Goal: Transaction & Acquisition: Purchase product/service

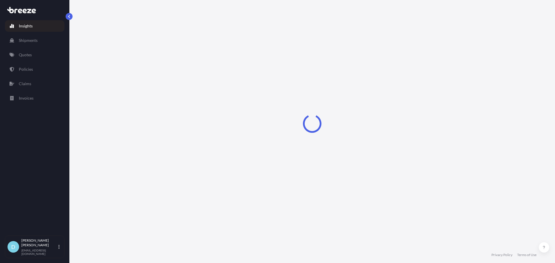
select select "2025"
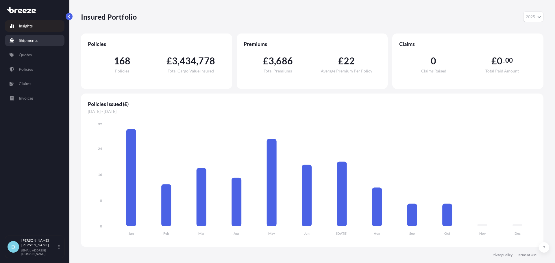
click at [28, 39] on p "Shipments" at bounding box center [28, 41] width 19 height 6
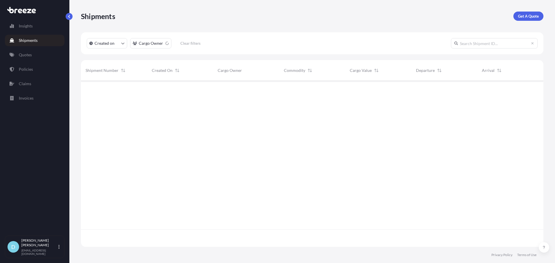
scroll to position [165, 458]
click at [31, 54] on p "Quotes" at bounding box center [25, 55] width 13 height 6
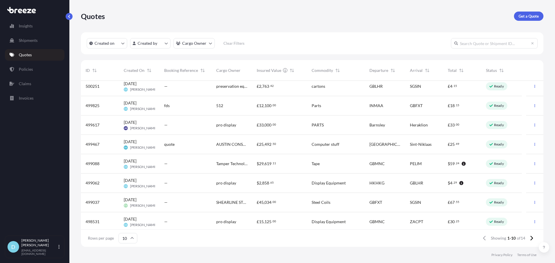
scroll to position [45, 0]
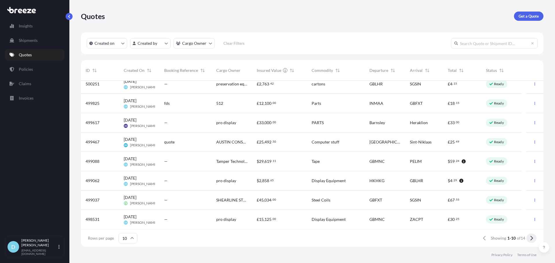
click at [531, 240] on icon at bounding box center [531, 238] width 3 height 5
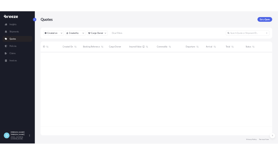
scroll to position [0, 0]
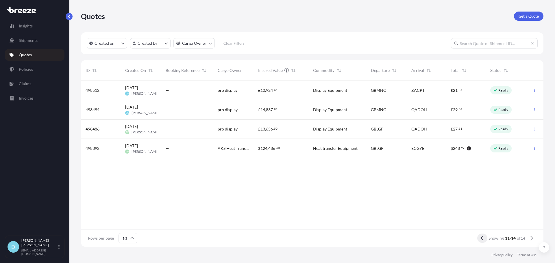
click at [478, 241] on button at bounding box center [482, 238] width 10 height 9
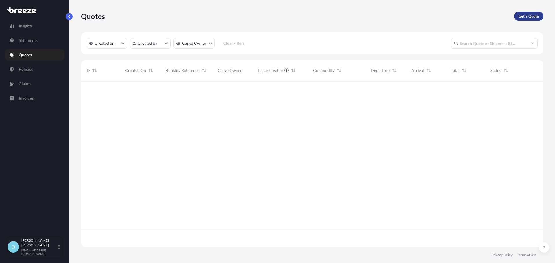
click at [527, 18] on p "Get a Quote" at bounding box center [528, 16] width 20 height 6
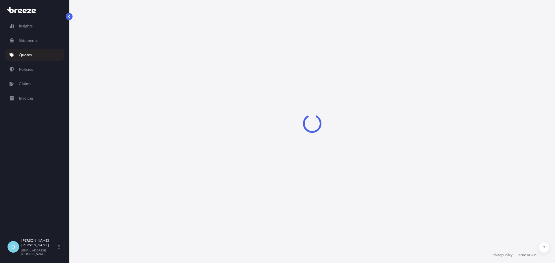
select select "Road"
select select "Sea"
select select "1"
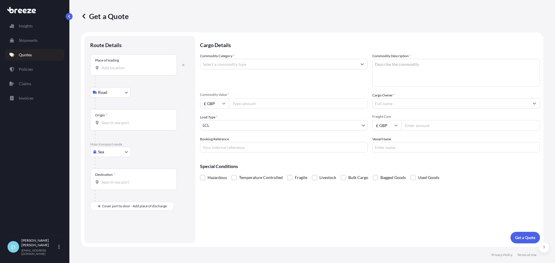
click at [142, 70] on input "Place of loading" at bounding box center [135, 68] width 68 height 6
click at [151, 48] on div "Route Details" at bounding box center [139, 48] width 99 height 13
click at [144, 66] on input "Place of loading" at bounding box center [135, 68] width 68 height 6
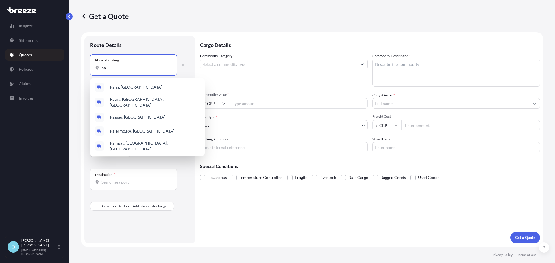
type input "p"
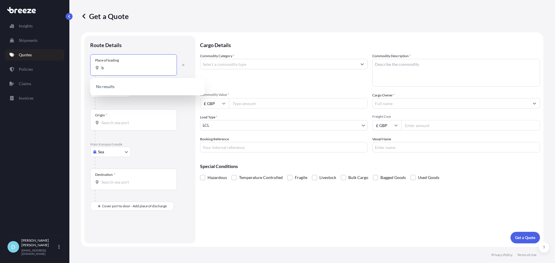
type input "ba"
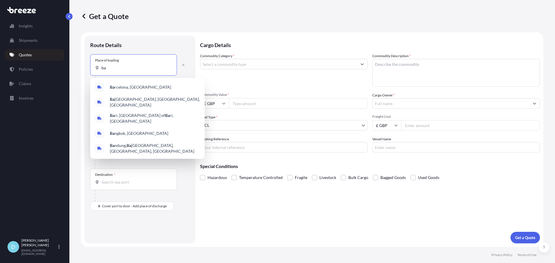
drag, startPoint x: 144, startPoint y: 66, endPoint x: 108, endPoint y: 61, distance: 37.0
click at [108, 61] on div "Place of loading ba" at bounding box center [133, 64] width 87 height 21
click at [108, 65] on input "ba" at bounding box center [135, 68] width 68 height 6
click at [106, 69] on input "ba" at bounding box center [135, 68] width 68 height 6
drag, startPoint x: 112, startPoint y: 69, endPoint x: 95, endPoint y: 69, distance: 16.5
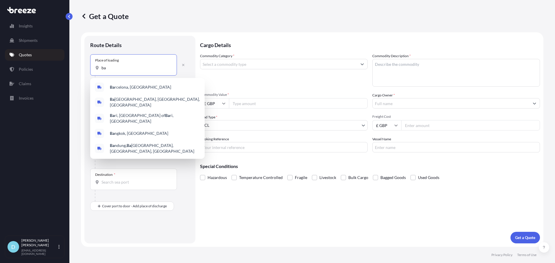
click at [95, 69] on div "ba" at bounding box center [133, 68] width 77 height 6
click at [146, 44] on div "Route Details" at bounding box center [139, 48] width 99 height 13
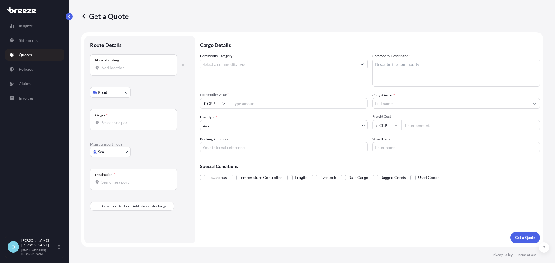
click at [310, 77] on div "Commodity Category *" at bounding box center [284, 70] width 168 height 34
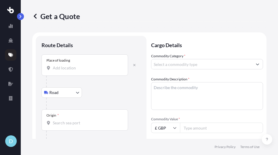
click at [83, 69] on input "Place of loading" at bounding box center [87, 68] width 68 height 6
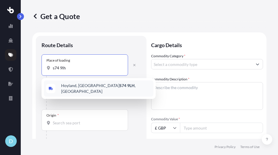
click at [83, 86] on span "[PERSON_NAME][STREET_ADDRESS][PERSON_NAME]" at bounding box center [106, 89] width 90 height 12
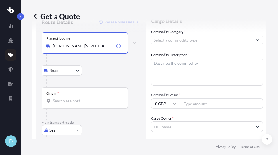
scroll to position [58, 0]
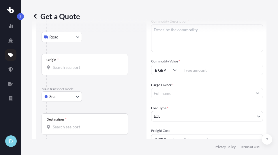
type input "[PERSON_NAME][STREET_ADDRESS][PERSON_NAME]"
click at [63, 99] on body "0 options available. 5 options available. 0 options available. 1 option availab…" at bounding box center [139, 77] width 278 height 155
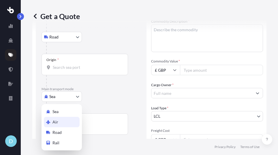
click at [65, 120] on div "Air" at bounding box center [62, 122] width 36 height 10
select select "Air"
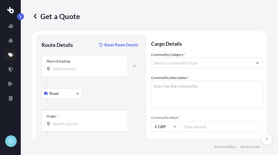
scroll to position [0, 0]
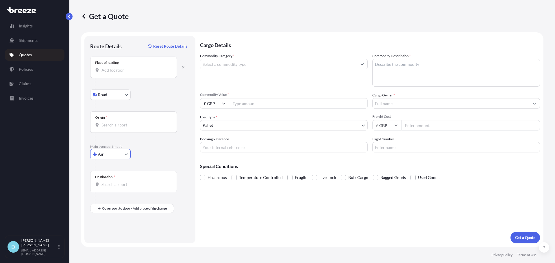
click at [142, 71] on input "Place of loading" at bounding box center [135, 70] width 68 height 6
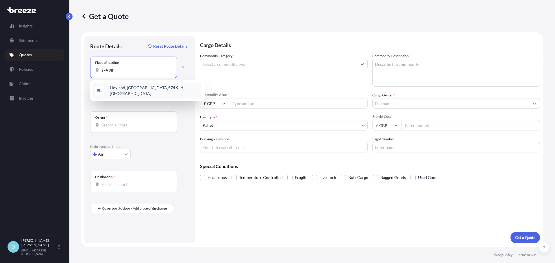
click at [144, 84] on div "[PERSON_NAME][STREET_ADDRESS][PERSON_NAME]" at bounding box center [147, 91] width 110 height 16
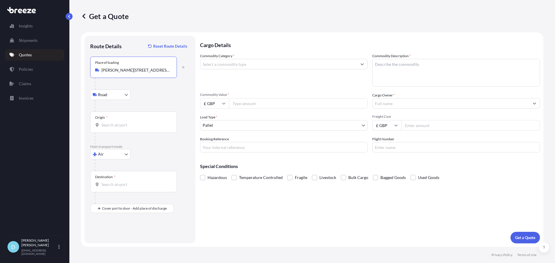
type input "[PERSON_NAME][STREET_ADDRESS][PERSON_NAME]"
click at [134, 118] on div "Origin *" at bounding box center [133, 122] width 87 height 21
click at [134, 122] on input "Origin *" at bounding box center [135, 125] width 68 height 6
click at [133, 123] on input "Origin *" at bounding box center [135, 125] width 68 height 6
type input "GBMNC / MAN - [GEOGRAPHIC_DATA], [GEOGRAPHIC_DATA]"
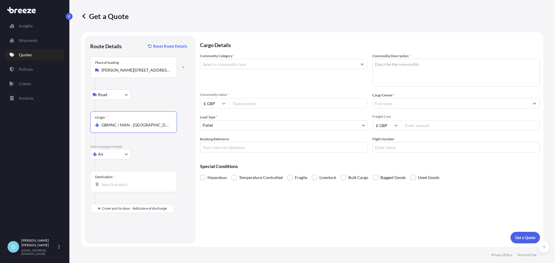
click at [131, 176] on div "Destination *" at bounding box center [133, 181] width 87 height 21
click at [131, 182] on input "Destination *" at bounding box center [135, 185] width 68 height 6
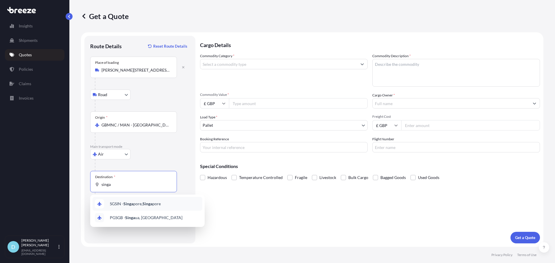
click at [137, 205] on span "SGSIN - Singa pore, Singa pore" at bounding box center [135, 204] width 51 height 6
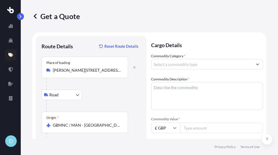
type input "SGSIN - [GEOGRAPHIC_DATA], [GEOGRAPHIC_DATA]"
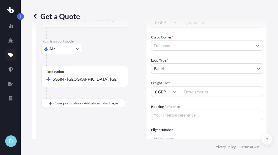
scroll to position [116, 0]
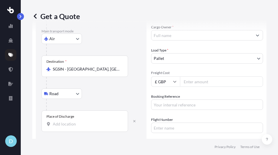
click at [65, 118] on div "Place of Discharge" at bounding box center [61, 116] width 28 height 5
click at [65, 121] on input "Place of Discharge" at bounding box center [87, 124] width 68 height 6
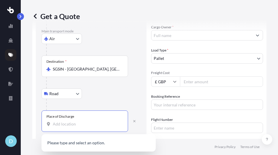
paste input "FMC149 Gul CircleSingapore 629605Chui"
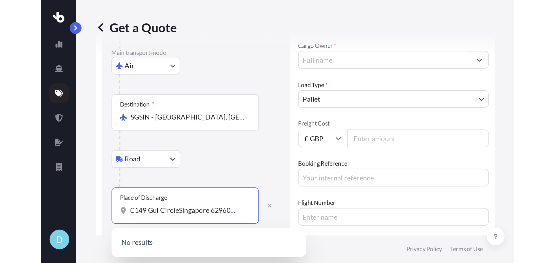
scroll to position [0, 0]
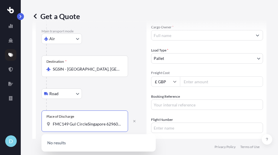
drag, startPoint x: 76, startPoint y: 123, endPoint x: 32, endPoint y: 123, distance: 43.9
click at [32, 123] on div "Get a Quote Route Details Reset Route Details Place of loading [GEOGRAPHIC_DATA…" at bounding box center [150, 69] width 258 height 139
click at [66, 122] on input "FMC149 Gul CircleSingapore 629605Chui" at bounding box center [87, 124] width 68 height 6
click at [70, 126] on input "FMC149 Gul CircleSingapore 629605Chui" at bounding box center [87, 124] width 68 height 6
click at [64, 125] on input "FMC149 Gul CircleSingapore 629605Chui" at bounding box center [87, 124] width 68 height 6
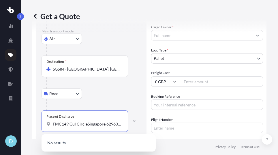
drag, startPoint x: 63, startPoint y: 124, endPoint x: 51, endPoint y: 122, distance: 12.2
click at [49, 122] on div "FMC149 Gul CircleSingapore 629605Chui" at bounding box center [85, 124] width 77 height 6
drag, startPoint x: 113, startPoint y: 125, endPoint x: 118, endPoint y: 125, distance: 5.8
click at [118, 125] on input "[STREET_ADDRESS]" at bounding box center [87, 124] width 68 height 6
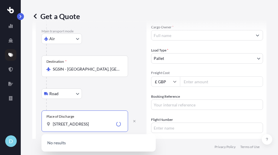
click at [113, 125] on input "[STREET_ADDRESS]" at bounding box center [83, 124] width 61 height 6
click at [114, 139] on div "[STREET_ADDRESS]" at bounding box center [99, 143] width 110 height 14
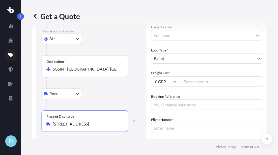
type input "[STREET_ADDRESS]"
click at [185, 34] on input "Cargo Owner *" at bounding box center [202, 35] width 101 height 10
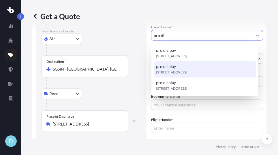
click at [193, 64] on div "[STREET_ADDRESS]" at bounding box center [205, 69] width 103 height 16
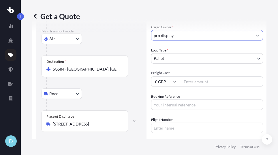
type input "pro display"
click at [278, 155] on footer "Privacy Policy Terms of Use" at bounding box center [150, 147] width 258 height 16
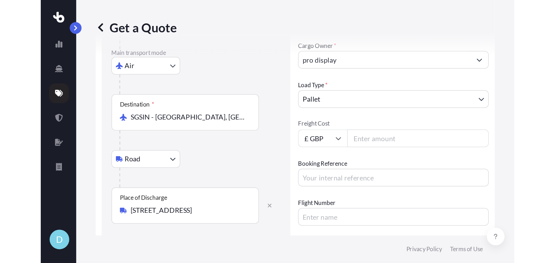
scroll to position [10, 0]
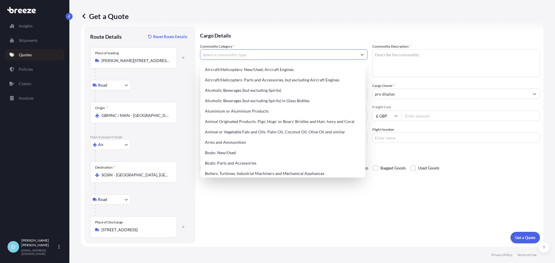
click at [320, 55] on input "Commodity Category *" at bounding box center [278, 54] width 157 height 10
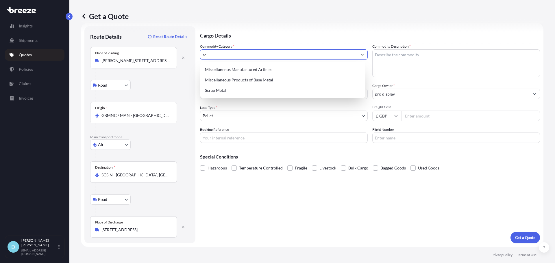
type input "s"
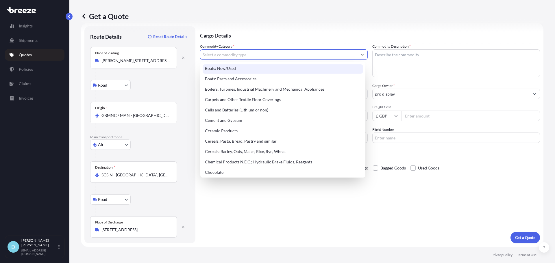
scroll to position [87, 0]
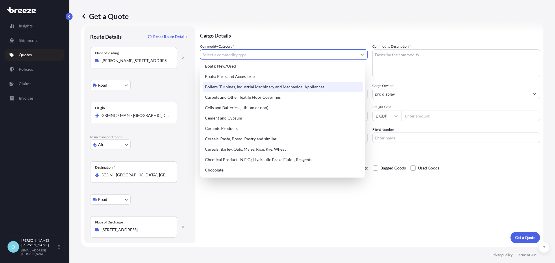
click at [408, 61] on textarea "Commodity Description *" at bounding box center [456, 63] width 168 height 28
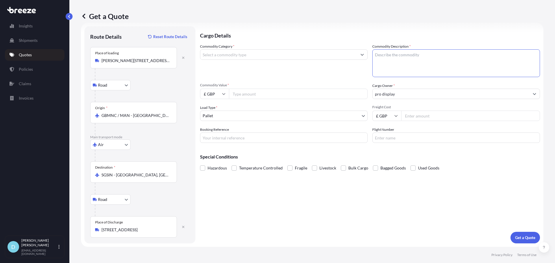
click at [395, 75] on textarea "Commodity Description *" at bounding box center [456, 63] width 168 height 28
paste textarea "Projection Screen"
type textarea "Projection Screen"
click at [258, 94] on input "Commodity Value *" at bounding box center [298, 94] width 139 height 10
type input "4546"
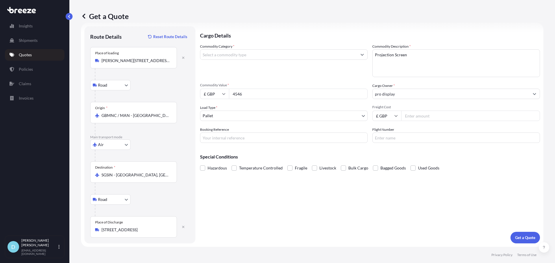
click at [416, 116] on input "Freight Cost" at bounding box center [470, 116] width 139 height 10
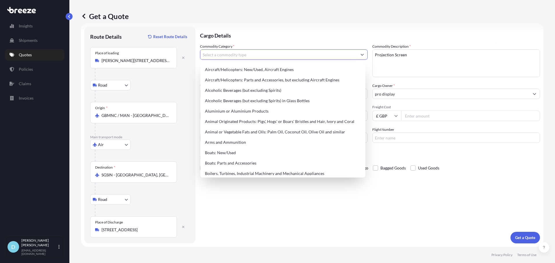
click at [258, 58] on input "Commodity Category *" at bounding box center [278, 54] width 157 height 10
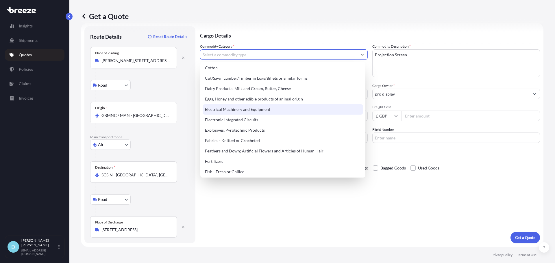
scroll to position [347, 0]
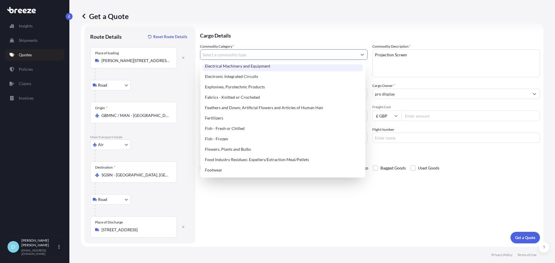
click at [277, 68] on div "Electrical Machinery and Equipment" at bounding box center [283, 66] width 160 height 10
type input "Electrical Machinery and Equipment"
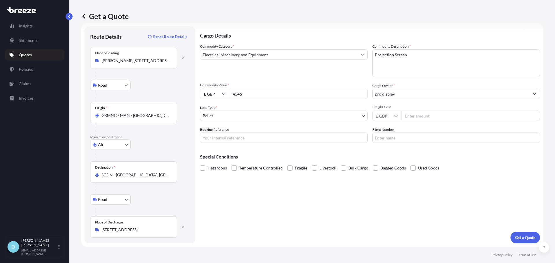
click at [305, 159] on div "Special Conditions Hazardous Temperature Controlled Fragile Livestock Bulk Carg…" at bounding box center [370, 160] width 340 height 25
click at [277, 94] on input "4546" at bounding box center [298, 94] width 139 height 10
drag, startPoint x: 284, startPoint y: 94, endPoint x: 225, endPoint y: 94, distance: 58.6
click at [225, 94] on div "£ GBP 4546" at bounding box center [284, 94] width 168 height 10
click at [417, 113] on input "Freight Cost" at bounding box center [470, 116] width 139 height 10
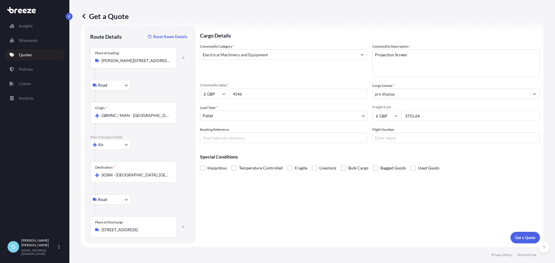
type input "3755.64"
click at [361, 222] on div "Cargo Details Commodity Category * Electrical Machinery and Equipment Commodity…" at bounding box center [370, 134] width 340 height 217
click at [515, 239] on p "Get a Quote" at bounding box center [525, 238] width 20 height 6
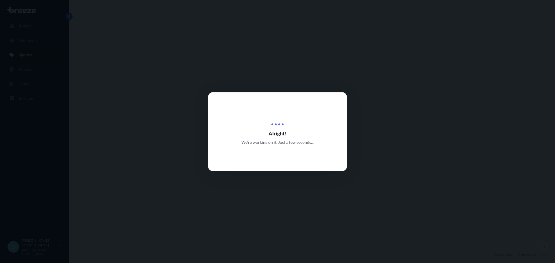
select select "Road"
select select "Air"
select select "Road"
select select "1"
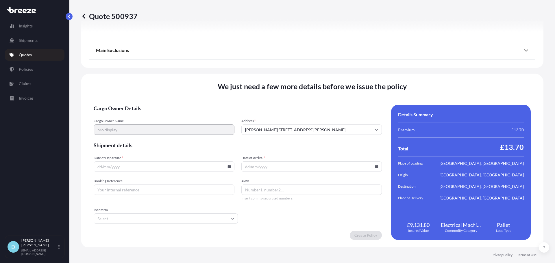
scroll to position [768, 0]
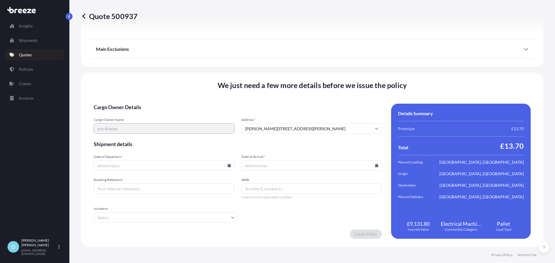
click at [197, 165] on input "Date of Departure *" at bounding box center [164, 165] width 141 height 10
click at [228, 165] on icon at bounding box center [228, 165] width 3 height 3
click at [133, 105] on button "7" at bounding box center [136, 103] width 9 height 9
click at [166, 166] on input "[DATE]" at bounding box center [164, 165] width 141 height 10
click at [228, 165] on icon at bounding box center [228, 165] width 3 height 3
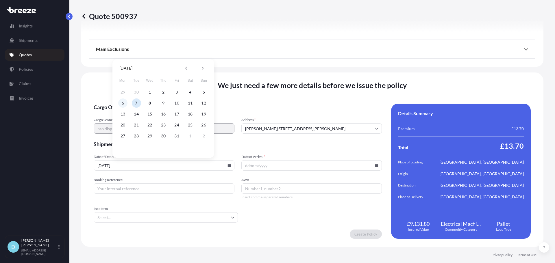
click at [121, 105] on button "6" at bounding box center [122, 103] width 9 height 9
type input "[DATE]"
click at [270, 228] on form "Cargo Owner Details Cargo Owner Name pro display Address * [STREET_ADDRESS] Shi…" at bounding box center [238, 171] width 288 height 135
click at [270, 173] on form "Cargo Owner Details Cargo Owner Name pro display Address * [STREET_ADDRESS] Shi…" at bounding box center [238, 171] width 288 height 135
click at [270, 169] on input "Date of Arrival *" at bounding box center [311, 165] width 141 height 10
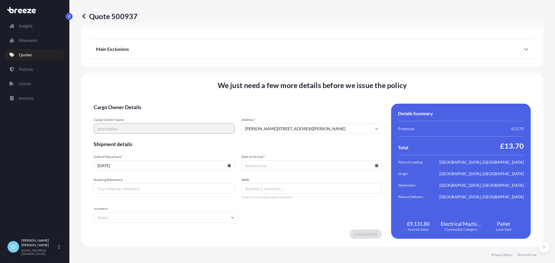
click at [370, 166] on input "Date of Arrival *" at bounding box center [311, 165] width 141 height 10
click at [375, 165] on icon at bounding box center [376, 165] width 3 height 3
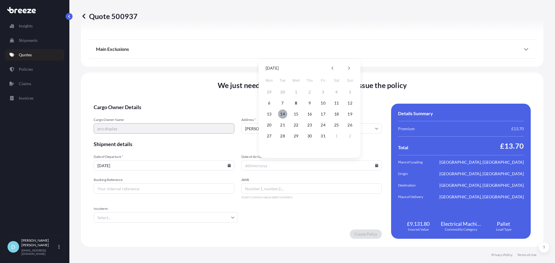
click at [285, 116] on button "14" at bounding box center [282, 113] width 9 height 9
type input "[DATE]"
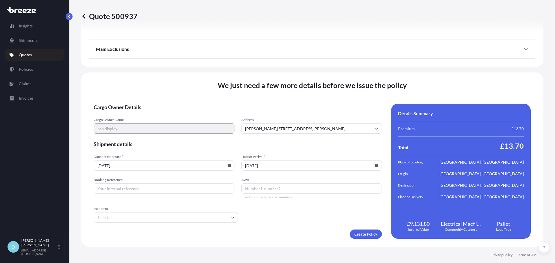
click at [259, 144] on span "Shipment details" at bounding box center [238, 144] width 288 height 7
click at [183, 187] on input "Booking Reference" at bounding box center [164, 188] width 141 height 10
drag, startPoint x: 131, startPoint y: 188, endPoint x: 77, endPoint y: 190, distance: 54.0
click at [77, 190] on div "Quote 500937 Route Details Place of loading [GEOGRAPHIC_DATA] Rail Origin * GBM…" at bounding box center [311, 123] width 485 height 247
paste input "25005975"
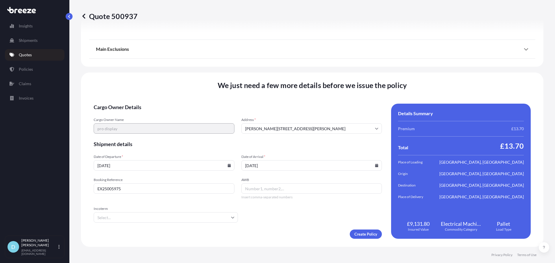
type input "EX25005975"
click at [262, 192] on input "AWB" at bounding box center [311, 188] width 141 height 10
paste input "61822440806"
type input "61822440806"
drag, startPoint x: 280, startPoint y: 186, endPoint x: 238, endPoint y: 188, distance: 41.9
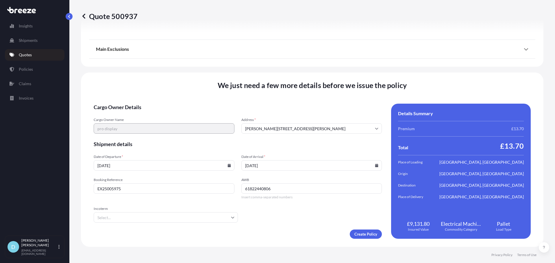
click at [239, 187] on div "Booking Reference EX25005975 AWB 61822440806 Insert comma-separated numbers" at bounding box center [238, 189] width 288 height 22
paste input "61822440806"
type input "61822440806"
click at [285, 213] on form "Cargo Owner Details Cargo Owner Name pro display Address * [GEOGRAPHIC_DATA] Sh…" at bounding box center [238, 171] width 288 height 135
drag, startPoint x: 217, startPoint y: 210, endPoint x: 212, endPoint y: 215, distance: 7.0
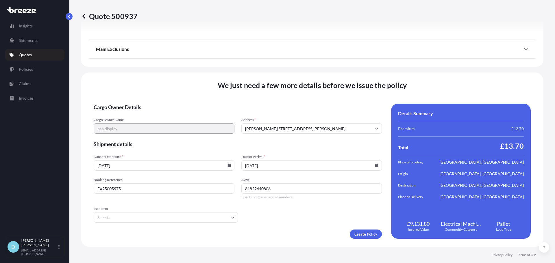
click at [217, 210] on span "Incoterm" at bounding box center [166, 209] width 144 height 5
click at [217, 212] on input "Incoterm" at bounding box center [166, 217] width 144 height 10
click at [212, 216] on input "Incoterm" at bounding box center [166, 217] width 144 height 10
click at [187, 195] on li "DAP" at bounding box center [165, 197] width 138 height 11
click at [277, 218] on form "Cargo Owner Details Cargo Owner Name pro display Address * [GEOGRAPHIC_DATA] Sh…" at bounding box center [238, 171] width 288 height 135
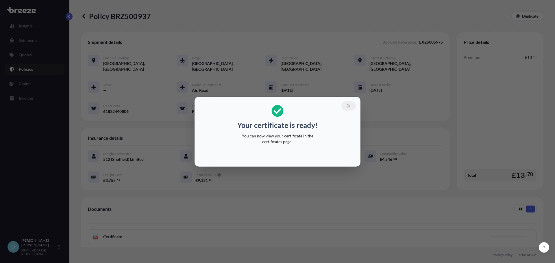
click at [352, 106] on button "button" at bounding box center [348, 105] width 14 height 9
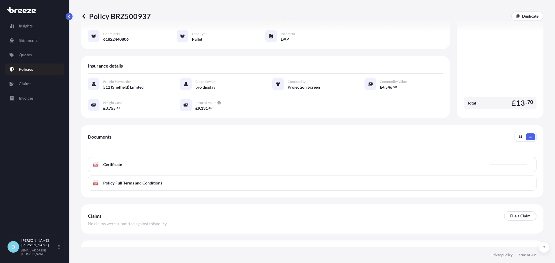
scroll to position [79, 0]
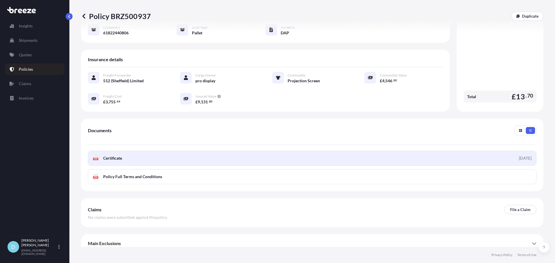
click at [424, 151] on link "PDF Certificate [DATE]" at bounding box center [312, 158] width 448 height 15
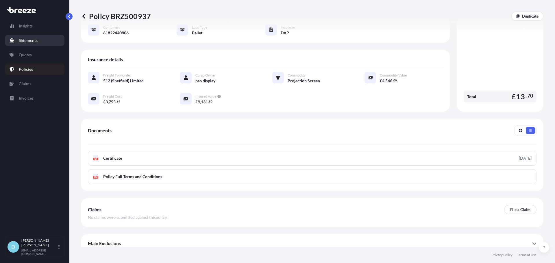
click at [40, 50] on link "Quotes" at bounding box center [35, 55] width 60 height 12
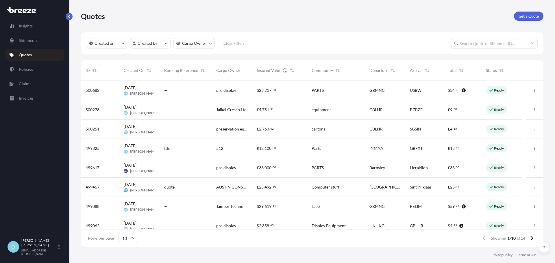
click at [235, 95] on div "pro display" at bounding box center [231, 90] width 40 height 19
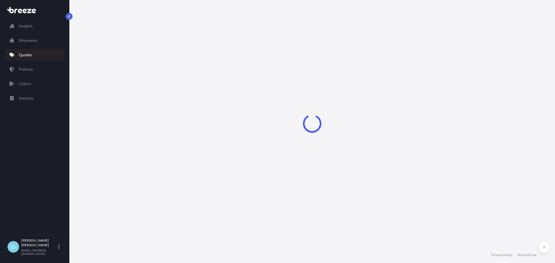
select select "Road"
select select "Air"
select select "Road"
select select "1"
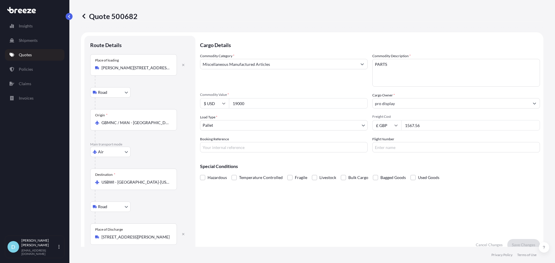
drag, startPoint x: 287, startPoint y: 103, endPoint x: 216, endPoint y: 110, distance: 71.3
click at [216, 110] on div "Commodity Category * Miscellaneous Manufactured Articles Commodity Description …" at bounding box center [370, 102] width 340 height 99
click at [260, 106] on input "19000" at bounding box center [298, 103] width 139 height 10
drag, startPoint x: 273, startPoint y: 103, endPoint x: 218, endPoint y: 103, distance: 54.6
click at [218, 103] on div "$ USD 19000" at bounding box center [284, 103] width 168 height 10
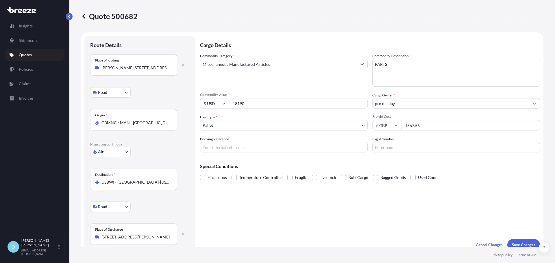
type input "18190"
click at [255, 120] on div "Load Type * Pallet" at bounding box center [284, 122] width 168 height 16
click at [364, 70] on div "Commodity Category * Miscellaneous Manufactured Articles" at bounding box center [284, 70] width 168 height 34
drag, startPoint x: 401, startPoint y: 67, endPoint x: 326, endPoint y: 65, distance: 74.3
click at [326, 65] on div "Commodity Category * Miscellaneous Manufactured Articles Commodity Description …" at bounding box center [370, 102] width 340 height 99
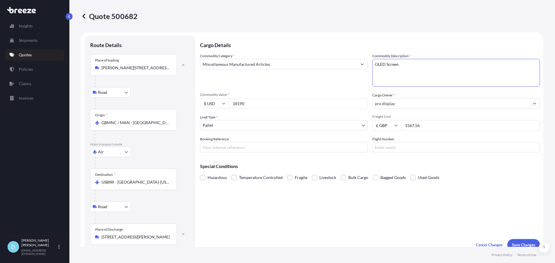
type textarea "OLED Screen"
drag, startPoint x: 420, startPoint y: 123, endPoint x: 357, endPoint y: 121, distance: 63.3
click at [363, 121] on div "Commodity Category * Miscellaneous Manufactured Articles Commodity Description …" at bounding box center [370, 102] width 340 height 99
type input "1280"
click at [374, 198] on div "Cargo Details Commodity Category * Miscellaneous Manufactured Articles Commodit…" at bounding box center [370, 143] width 340 height 215
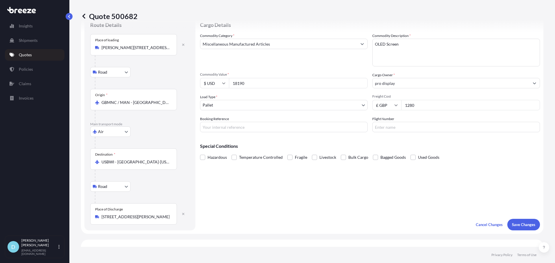
scroll to position [29, 0]
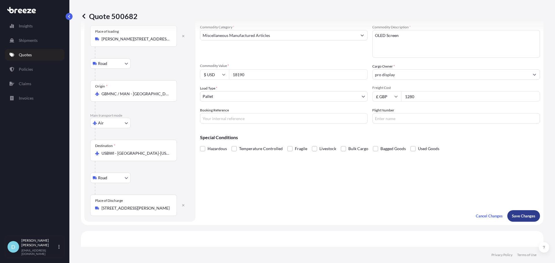
click at [528, 218] on p "Save Changes" at bounding box center [523, 216] width 23 height 6
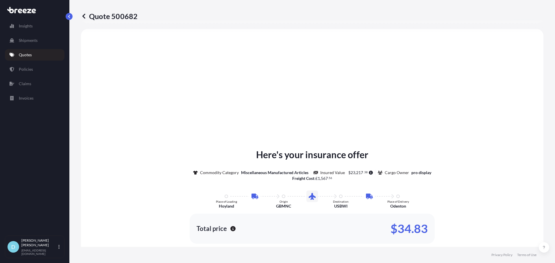
select select "Road"
select select "Air"
select select "Road"
select select "1"
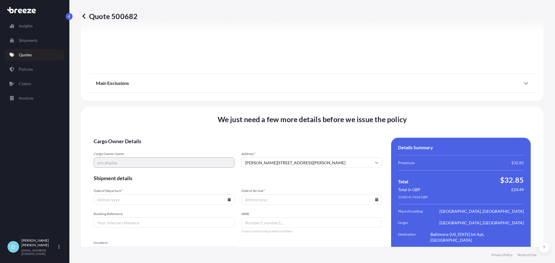
scroll to position [769, 0]
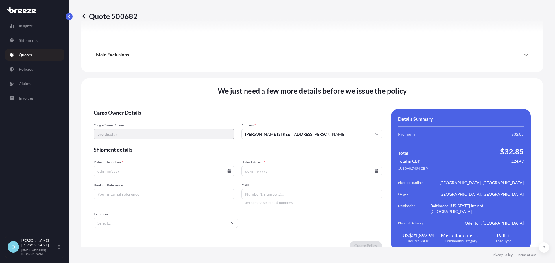
click at [202, 166] on input "Date of Departure *" at bounding box center [164, 171] width 141 height 10
click at [224, 166] on input "Date of Departure *" at bounding box center [164, 171] width 141 height 10
click at [227, 169] on icon at bounding box center [228, 170] width 3 height 3
click at [148, 104] on button "8" at bounding box center [149, 102] width 9 height 9
type input "[DATE]"
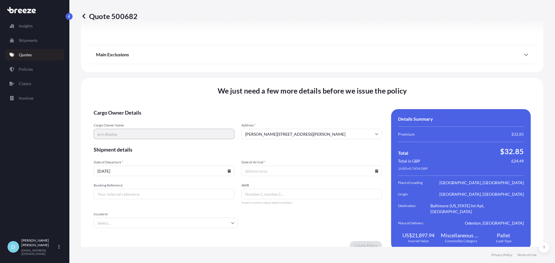
click at [287, 167] on input "Date of Arrival *" at bounding box center [311, 171] width 141 height 10
click at [376, 167] on input "Date of Arrival *" at bounding box center [311, 171] width 141 height 10
click at [374, 167] on input "Date of Arrival *" at bounding box center [311, 171] width 141 height 10
click at [375, 169] on icon at bounding box center [376, 170] width 3 height 3
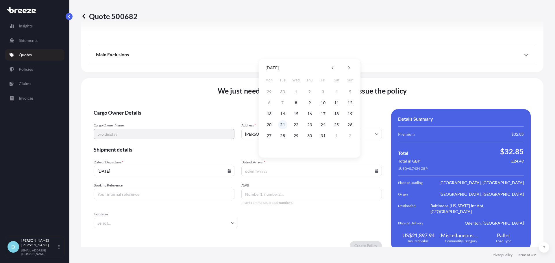
click at [283, 127] on button "21" at bounding box center [282, 124] width 9 height 9
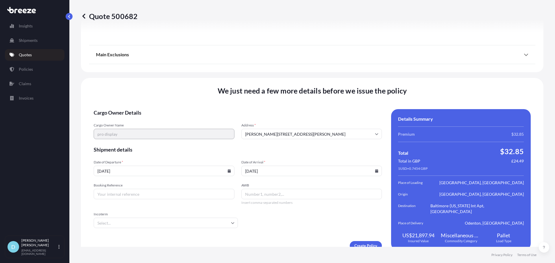
type input "[DATE]"
click at [177, 190] on input "Booking Reference" at bounding box center [164, 194] width 141 height 10
paste input "EX25005985"
type input "EX25005985"
click at [256, 189] on input "AWB" at bounding box center [311, 194] width 141 height 10
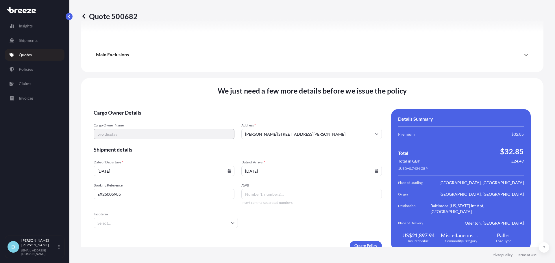
drag, startPoint x: 264, startPoint y: 193, endPoint x: 257, endPoint y: 189, distance: 8.1
click at [257, 189] on input "AWB" at bounding box center [311, 194] width 141 height 10
paste input "61565522516"
type input "61565522516"
drag, startPoint x: 255, startPoint y: 224, endPoint x: 239, endPoint y: 221, distance: 16.4
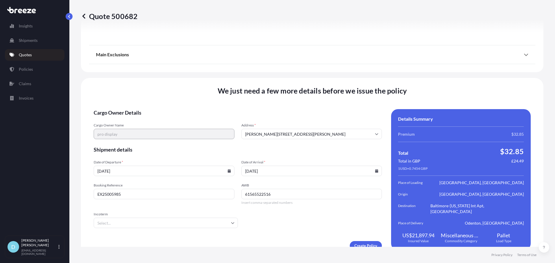
click at [254, 224] on form "Cargo Owner Details Cargo Owner Name pro display Address * [GEOGRAPHIC_DATA] Sh…" at bounding box center [238, 179] width 288 height 141
click at [222, 221] on input "Incoterm" at bounding box center [166, 223] width 144 height 10
click at [180, 192] on li "DAP" at bounding box center [165, 196] width 138 height 11
click at [292, 227] on form "Cargo Owner Details Cargo Owner Name pro display Address * [GEOGRAPHIC_DATA] Sh…" at bounding box center [238, 179] width 288 height 141
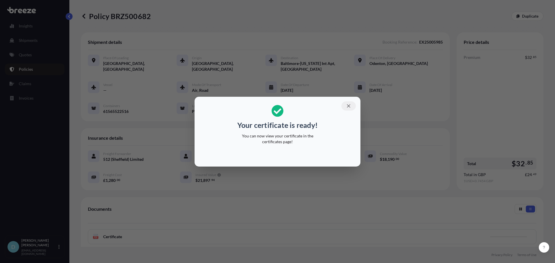
click at [351, 108] on button "button" at bounding box center [348, 105] width 14 height 9
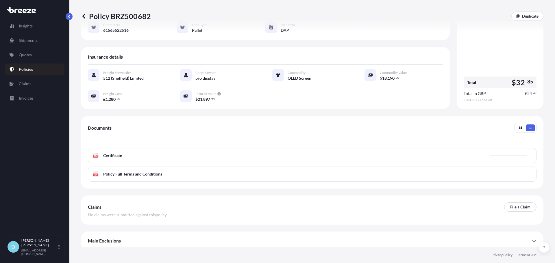
scroll to position [84, 0]
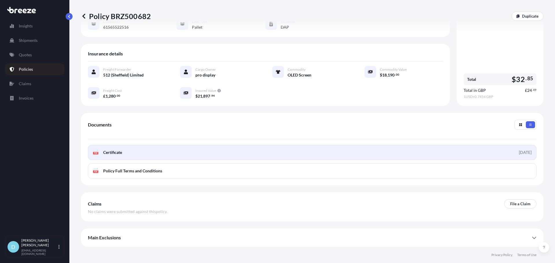
click at [328, 158] on link "PDF Certificate [DATE]" at bounding box center [312, 152] width 448 height 15
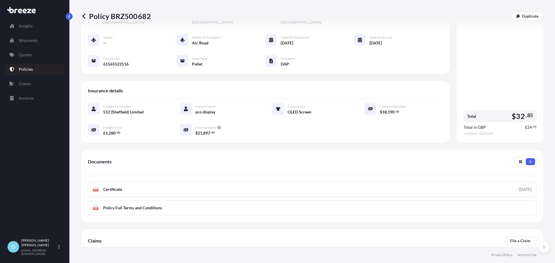
scroll to position [0, 0]
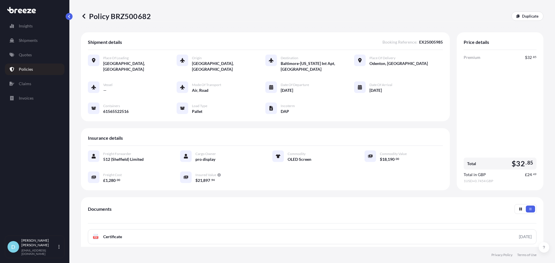
click at [96, 85] on div at bounding box center [94, 87] width 12 height 12
click at [28, 64] on link "Policies" at bounding box center [35, 70] width 60 height 12
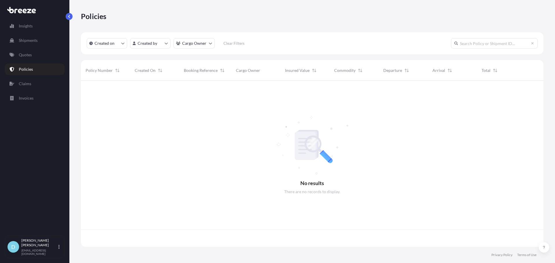
scroll to position [165, 458]
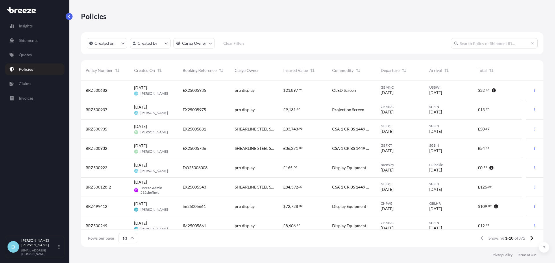
click at [533, 93] on button "button" at bounding box center [534, 90] width 9 height 9
click at [91, 89] on span "BRZ500682" at bounding box center [97, 91] width 22 height 6
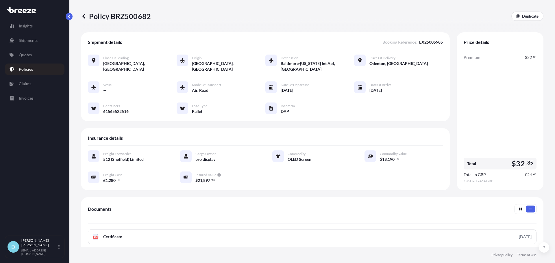
click at [104, 93] on span "—" at bounding box center [104, 91] width 3 height 6
